Goal: Task Accomplishment & Management: Use online tool/utility

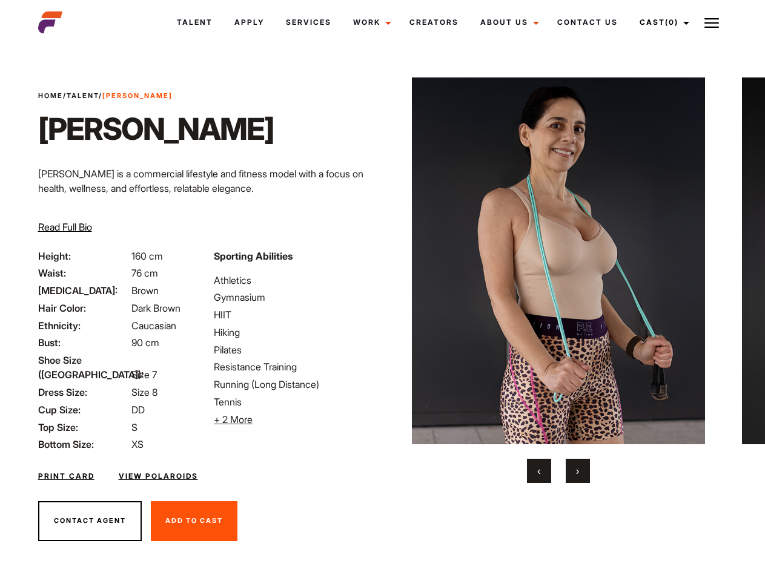
click at [661, 22] on link "Cast (0)" at bounding box center [663, 22] width 68 height 33
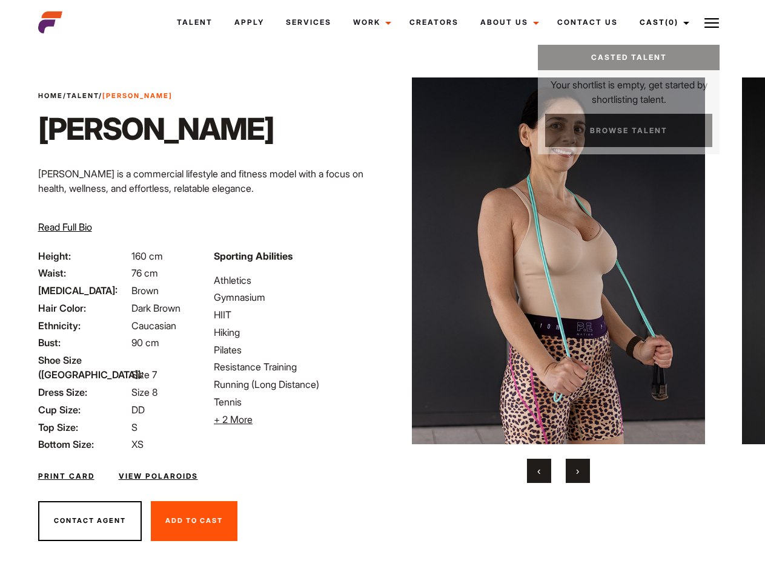
click at [712, 22] on img at bounding box center [711, 23] width 15 height 15
click at [294, 420] on li "+ 2 More Hide More" at bounding box center [294, 419] width 161 height 15
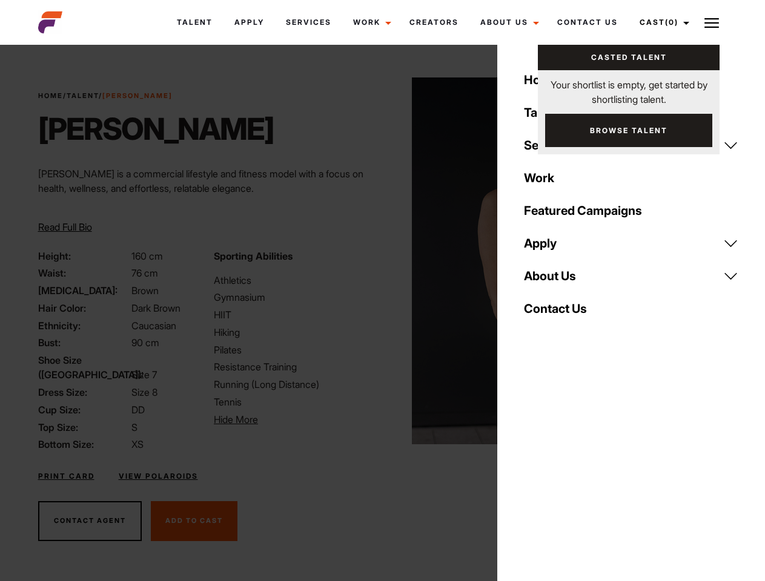
click at [558, 280] on img at bounding box center [559, 261] width 294 height 367
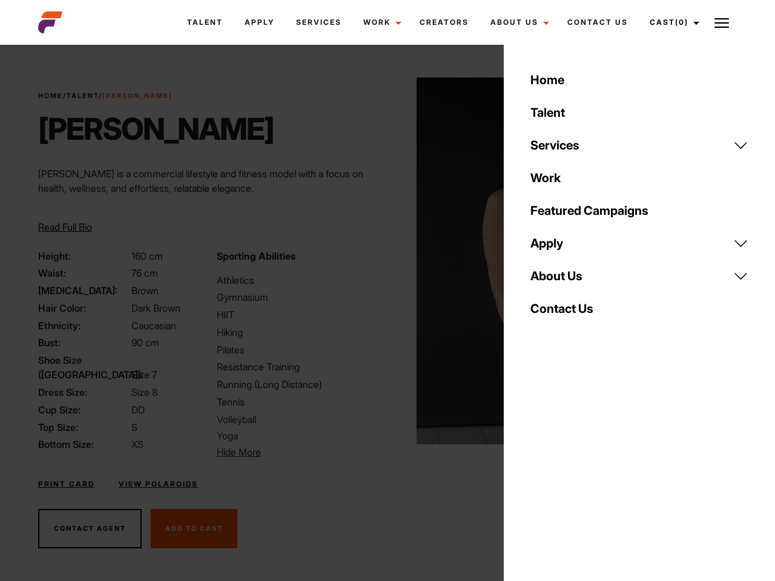
click at [382, 261] on div "Sporting Abilities Athletics Gymnasium HIIT Hiking Pilates Resistance Training …" at bounding box center [299, 354] width 178 height 211
click at [539, 471] on div "Home Talent Services Talent Casting Photography Videography Creative Hair and M…" at bounding box center [639, 290] width 271 height 581
click at [578, 471] on div "Home Talent Services Talent Casting Photography Videography Creative Hair and M…" at bounding box center [639, 290] width 271 height 581
